Goal: Task Accomplishment & Management: Use online tool/utility

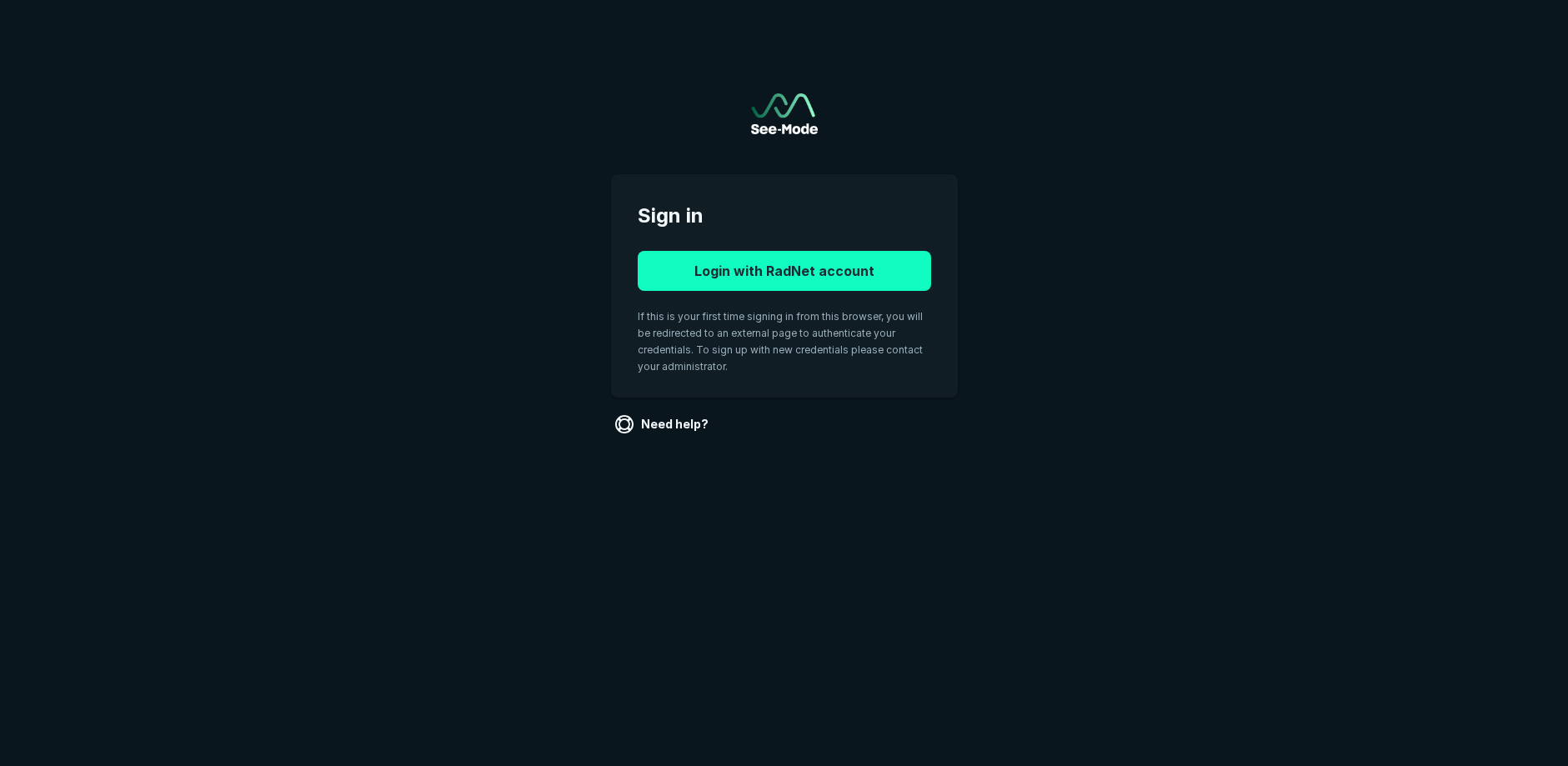
click at [779, 277] on button "Login with RadNet account" at bounding box center [784, 271] width 294 height 40
